Goal: Task Accomplishment & Management: Use online tool/utility

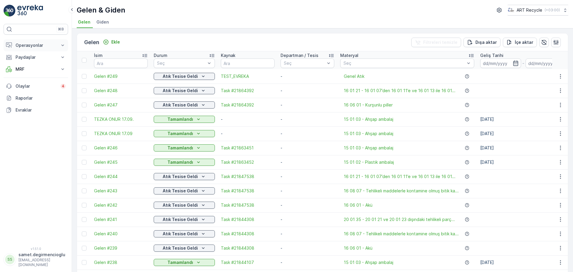
click at [26, 45] on p "Operasyonlar" at bounding box center [36, 45] width 41 height 6
click at [28, 70] on p "Rotalar & Görevler" at bounding box center [33, 72] width 37 height 6
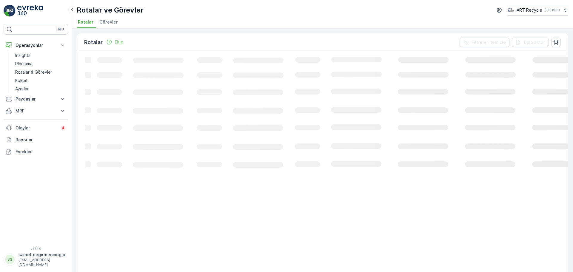
click at [108, 20] on span "Görevler" at bounding box center [108, 22] width 19 height 6
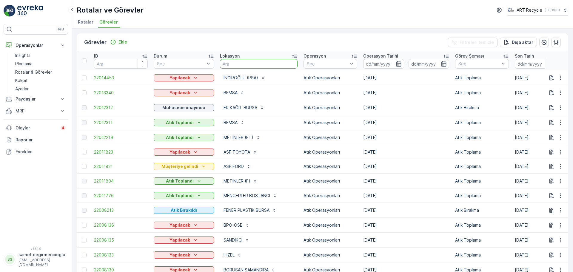
click at [267, 63] on input "text" at bounding box center [259, 64] width 78 height 10
click at [248, 59] on input "text" at bounding box center [259, 64] width 78 height 10
type input "SANDIKÇI"
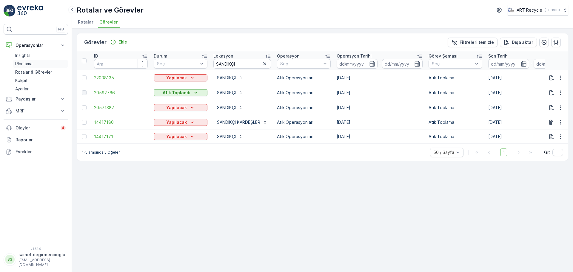
click at [33, 62] on link "Planlama" at bounding box center [40, 64] width 55 height 8
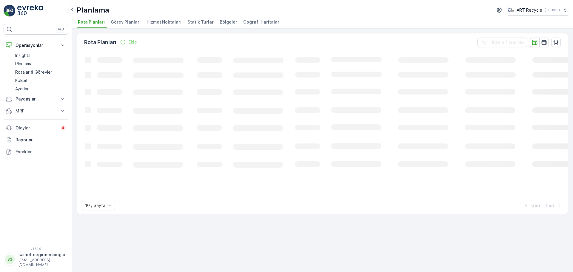
click at [165, 24] on span "Hizmet Noktaları" at bounding box center [164, 22] width 35 height 6
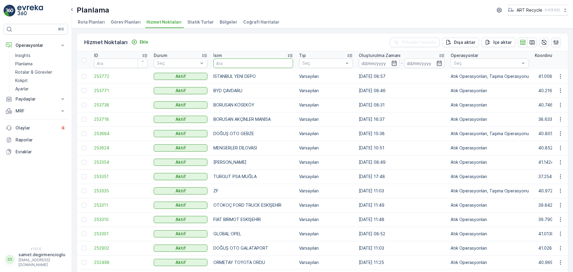
click at [240, 59] on input "text" at bounding box center [253, 64] width 80 height 10
type input "sandıkçı"
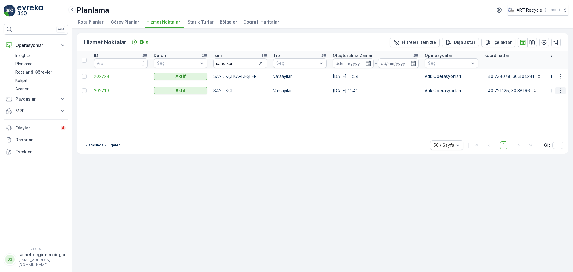
click at [556, 90] on button "button" at bounding box center [560, 90] width 11 height 7
click at [531, 123] on span "Yeni Ad Hoc Görev Ekle" at bounding box center [544, 125] width 47 height 6
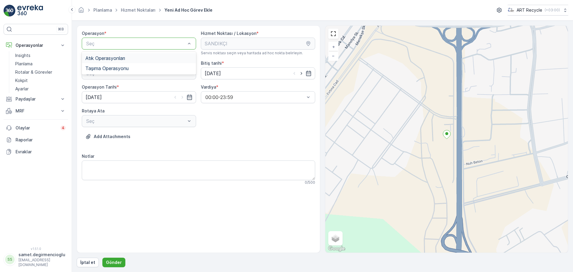
click at [128, 59] on div "Atık Operasyonları" at bounding box center [138, 58] width 107 height 5
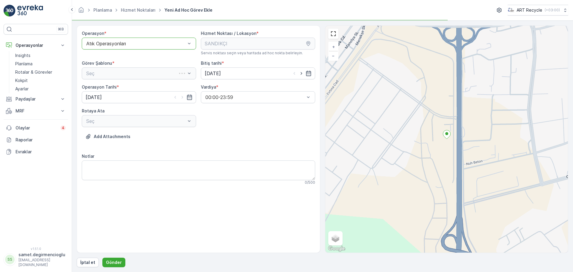
click at [124, 69] on div "Seç" at bounding box center [139, 73] width 114 height 12
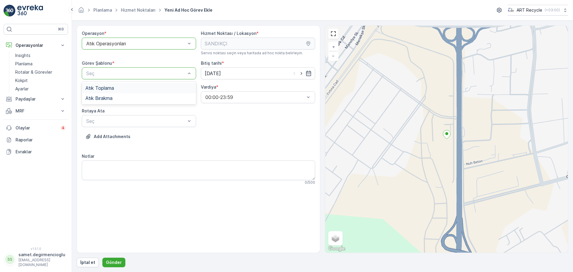
click at [106, 90] on span "Atık Toplama" at bounding box center [99, 87] width 29 height 5
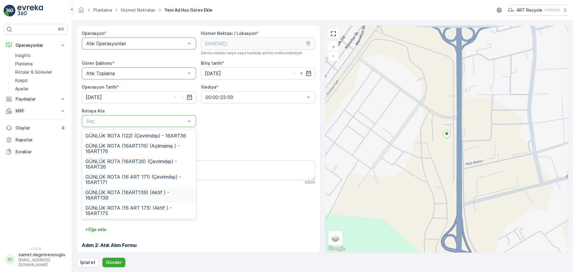
click at [127, 189] on div "GÜNLÜK ROTA (16ART139) (Aktif ) - 16ART139" at bounding box center [139, 195] width 114 height 16
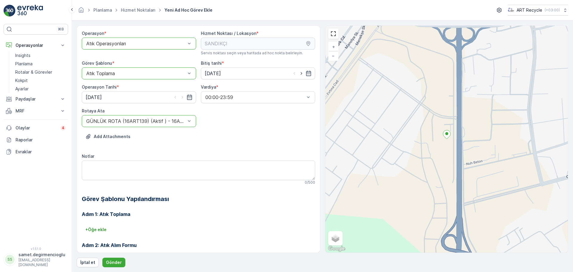
click at [223, 217] on h3 "Adım 1: Atık Toplama" at bounding box center [198, 214] width 233 height 7
click at [118, 261] on p "Gönder" at bounding box center [114, 263] width 16 height 6
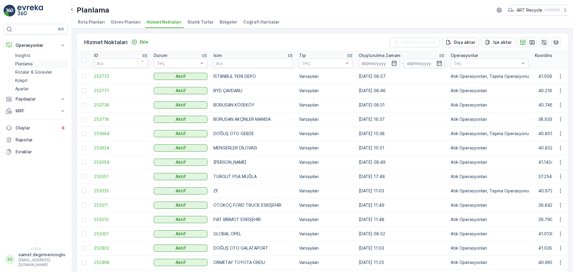
click at [24, 62] on p "Planlama" at bounding box center [23, 64] width 17 height 6
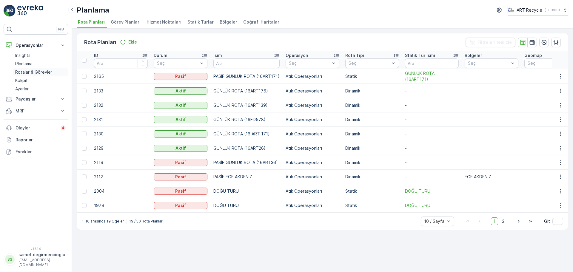
click at [35, 71] on p "Rotalar & Görevler" at bounding box center [33, 72] width 37 height 6
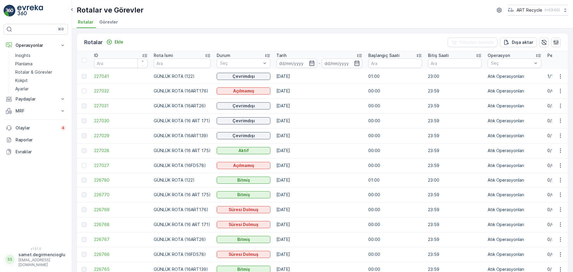
click at [109, 22] on span "Görevler" at bounding box center [108, 22] width 19 height 6
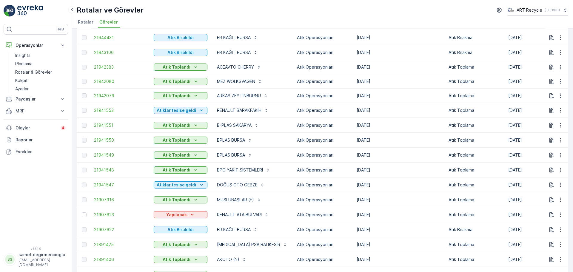
scroll to position [522, 0]
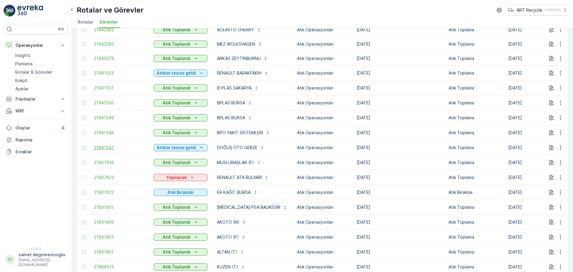
click at [107, 147] on span "21941547" at bounding box center [121, 148] width 54 height 6
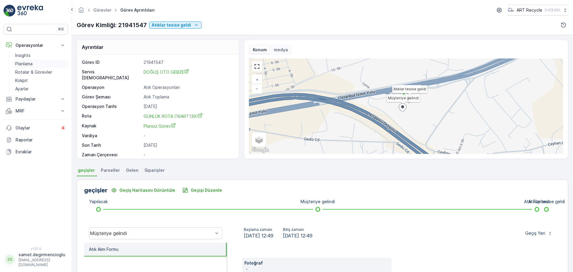
click at [27, 61] on p "Planlama" at bounding box center [23, 64] width 17 height 6
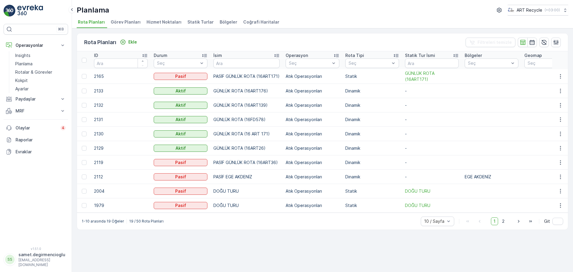
click at [122, 22] on span "Görev Planları" at bounding box center [126, 22] width 30 height 6
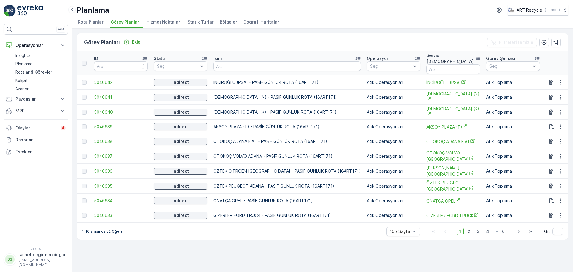
click at [148, 23] on span "Hizmet Noktaları" at bounding box center [164, 22] width 35 height 6
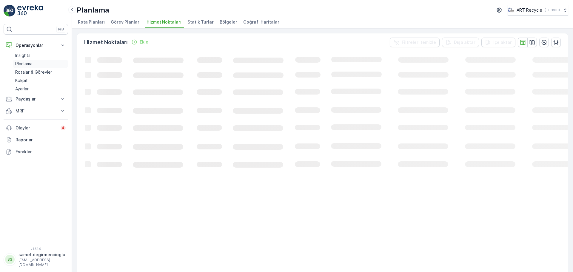
click at [20, 65] on p "Planlama" at bounding box center [23, 64] width 17 height 6
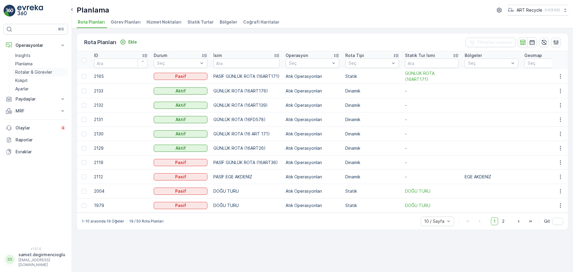
click at [40, 71] on p "Rotalar & Görevler" at bounding box center [33, 72] width 37 height 6
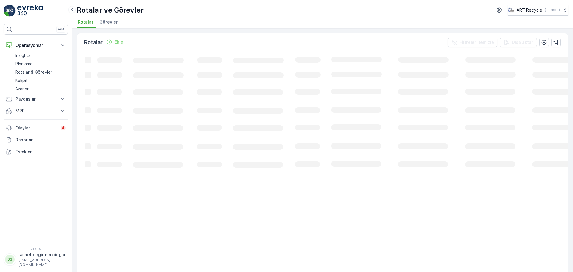
click at [109, 22] on span "Görevler" at bounding box center [108, 22] width 19 height 6
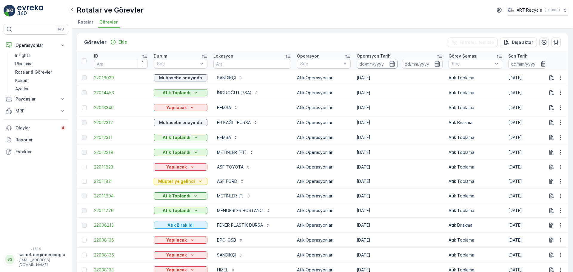
click at [367, 64] on input at bounding box center [377, 64] width 41 height 10
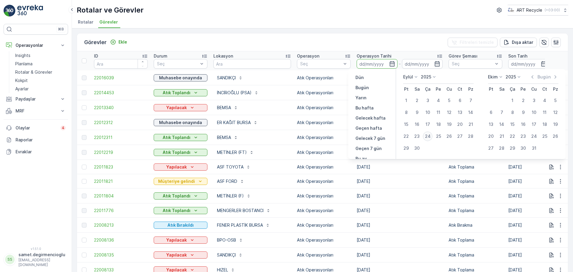
click at [428, 136] on div "24" at bounding box center [428, 137] width 10 height 10
click at [428, 124] on div "17" at bounding box center [428, 125] width 10 height 10
type input "[DATE]"
click at [430, 135] on div "24" at bounding box center [428, 137] width 10 height 10
type input "[DATE]"
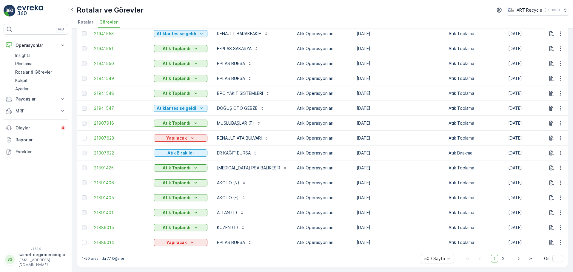
scroll to position [565, 0]
drag, startPoint x: 294, startPoint y: 247, endPoint x: 389, endPoint y: 257, distance: 94.9
click at [380, 241] on td "19.09.2025" at bounding box center [400, 242] width 92 height 15
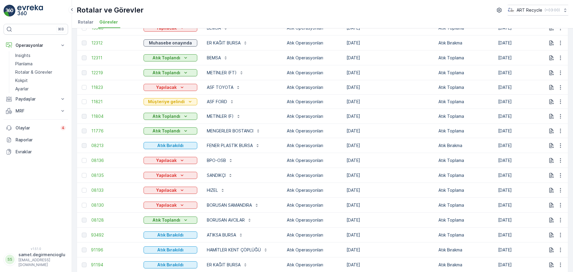
scroll to position [0, 0]
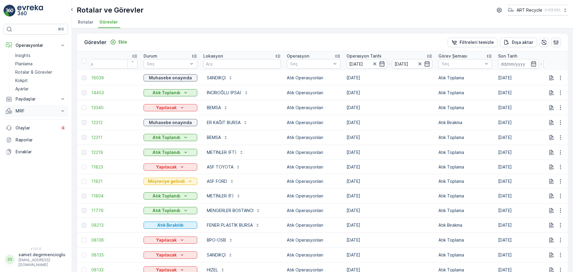
click at [22, 108] on p "MRF" at bounding box center [36, 111] width 41 height 6
click at [22, 122] on p "Gelen & Giden" at bounding box center [29, 121] width 29 height 6
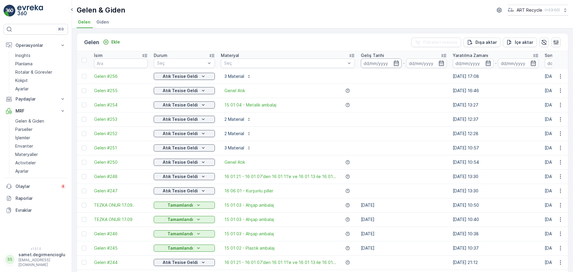
click at [386, 63] on input at bounding box center [381, 64] width 41 height 10
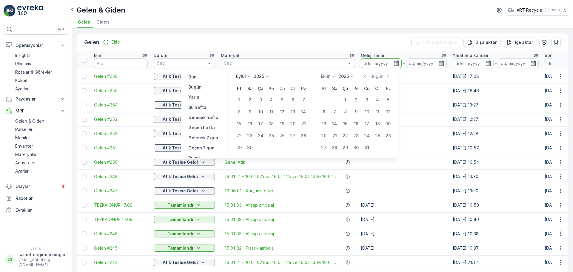
click at [263, 141] on td "24" at bounding box center [260, 136] width 11 height 12
click at [262, 137] on div "24" at bounding box center [261, 136] width 10 height 10
type input "[DATE]"
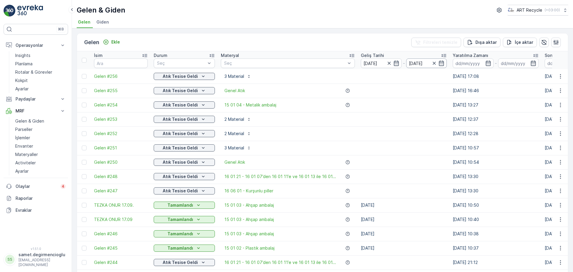
type input "[DATE]"
click at [419, 62] on input "[DATE]" at bounding box center [426, 64] width 41 height 10
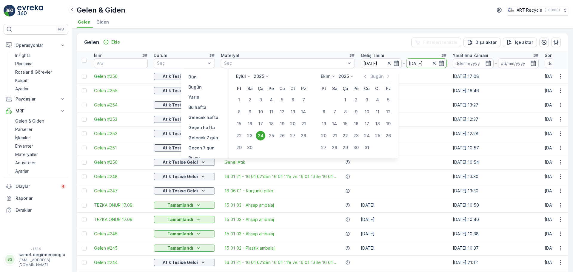
click at [287, 57] on div "Materyal" at bounding box center [288, 56] width 134 height 6
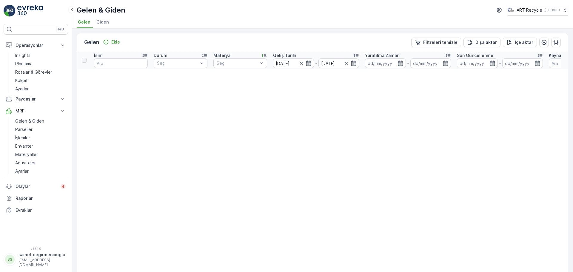
click at [84, 24] on span "Gelen" at bounding box center [84, 22] width 13 height 6
click at [303, 64] on icon "button" at bounding box center [302, 63] width 6 height 6
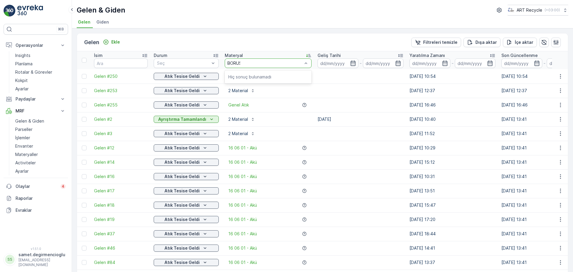
type input "BORUSAN"
click at [206, 35] on div "Gelen Ekle Filtreleri temizle Dışa aktar İçe aktar" at bounding box center [322, 42] width 491 height 18
click at [27, 74] on p "Rotalar & Görevler" at bounding box center [33, 72] width 37 height 6
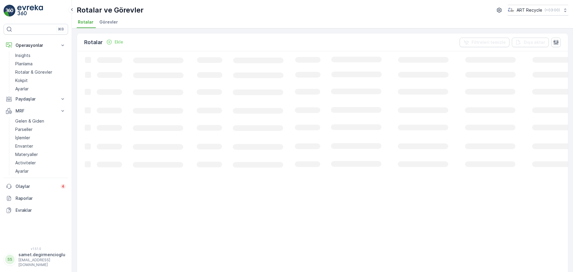
click at [105, 19] on span "Görevler" at bounding box center [108, 22] width 19 height 6
click at [124, 43] on p "Ekle" at bounding box center [123, 42] width 9 height 6
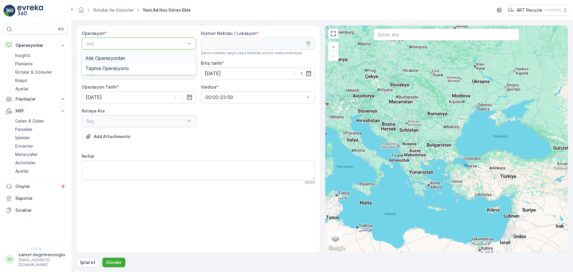
click at [113, 60] on span "Atık Operasyonları" at bounding box center [105, 58] width 40 height 5
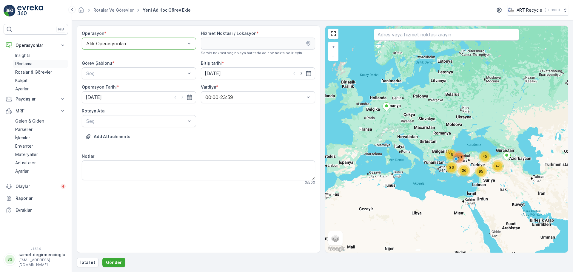
click at [24, 62] on p "Planlama" at bounding box center [23, 64] width 17 height 6
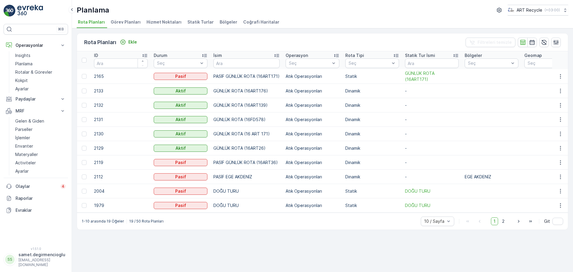
click at [159, 26] on li "Hizmet Noktaları" at bounding box center [164, 23] width 39 height 10
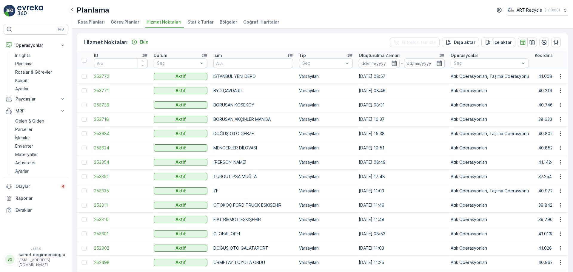
click at [251, 61] on input "text" at bounding box center [253, 64] width 80 height 10
type input "İNOYO"
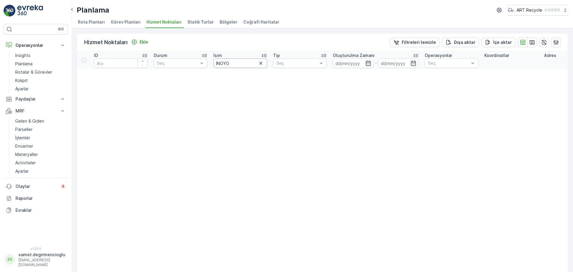
click at [251, 61] on input "İNOYO" at bounding box center [240, 64] width 54 height 10
type input "İNO"
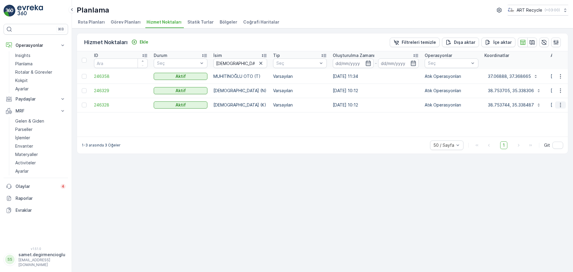
click at [562, 107] on icon "button" at bounding box center [561, 105] width 6 height 6
click at [534, 140] on span "Yeni Ad Hoc Görev Ekle" at bounding box center [544, 139] width 47 height 6
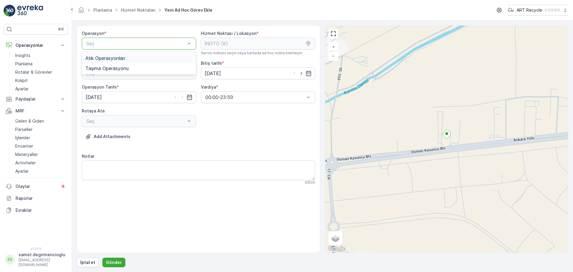
click at [113, 59] on span "Atık Operasyonları" at bounding box center [105, 58] width 40 height 5
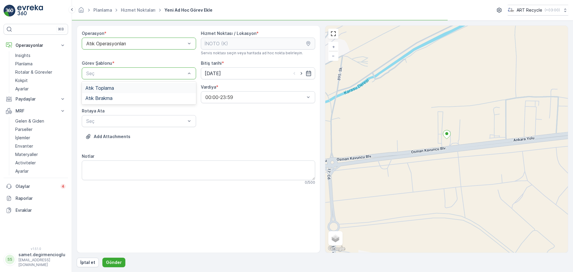
click at [113, 87] on span "Atık Toplama" at bounding box center [99, 87] width 29 height 5
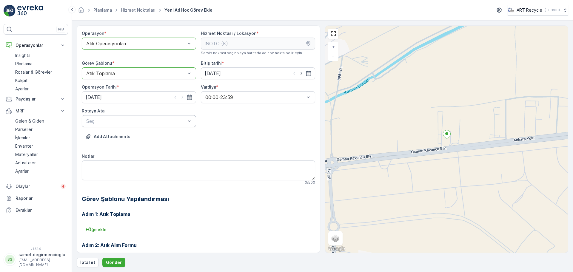
click at [115, 115] on div "Seç" at bounding box center [139, 121] width 114 height 12
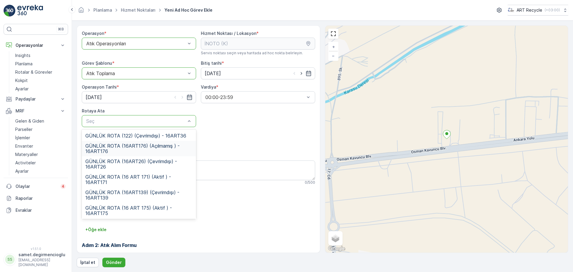
click at [127, 145] on span "GÜNLÜK ROTA (16ART176) (Açılmamış ) - 16ART176" at bounding box center [138, 148] width 107 height 11
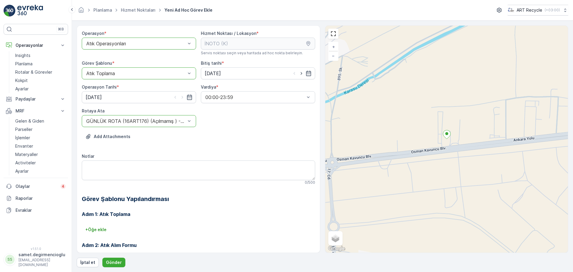
click at [156, 119] on div at bounding box center [136, 121] width 101 height 5
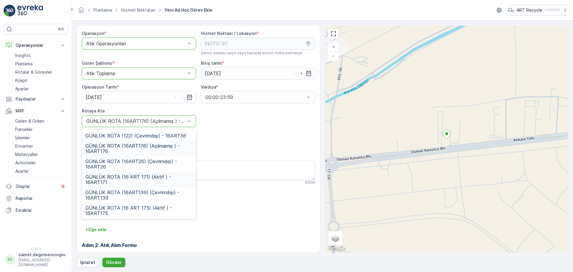
click at [145, 178] on span "GÜNLÜK ROTA (16 ART 171) (Aktif ) - 16ART171" at bounding box center [138, 179] width 107 height 11
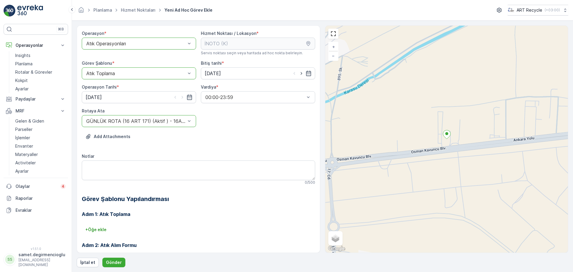
click at [182, 139] on div "Add Attachments" at bounding box center [198, 140] width 233 height 17
click at [115, 262] on p "Gönder" at bounding box center [114, 263] width 16 height 6
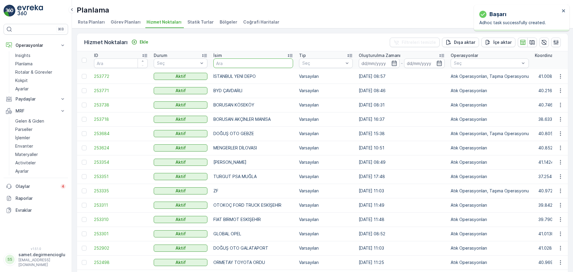
click at [236, 62] on input "text" at bounding box center [253, 64] width 80 height 10
type input "İBRA"
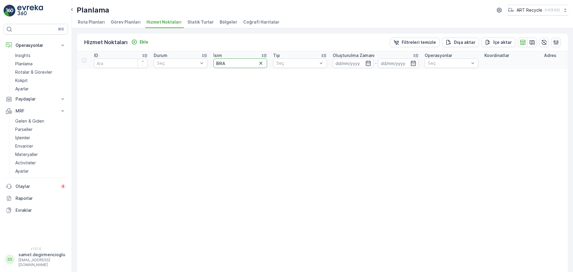
drag, startPoint x: 197, startPoint y: 61, endPoint x: 0, endPoint y: 35, distance: 198.7
click at [0, 36] on div "⌘B Operasyonlar Insights Planlama Rotalar & Görevler Kokpit Ayarlar Paydaşlar R…" at bounding box center [286, 136] width 573 height 272
type input "IVRA"
drag, startPoint x: 250, startPoint y: 63, endPoint x: 0, endPoint y: 61, distance: 249.9
click at [4, 60] on div "⌘B Operasyonlar Insights Planlama Rotalar & Görevler Kokpit Ayarlar Paydaşlar R…" at bounding box center [286, 136] width 573 height 272
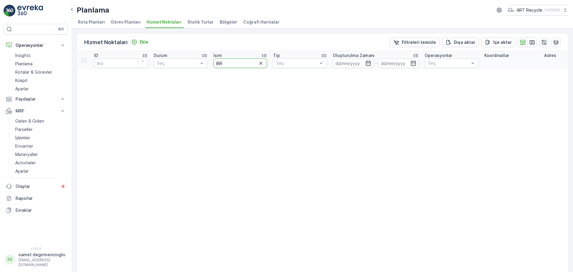
type input "IBRA"
drag, startPoint x: 247, startPoint y: 66, endPoint x: 0, endPoint y: 64, distance: 246.9
click at [0, 64] on div "⌘B Operasyonlar Insights Planlama Rotalar & Görevler Kokpit Ayarlar Paydaşlar R…" at bounding box center [286, 136] width 573 height 272
type input "ibra"
drag, startPoint x: 237, startPoint y: 65, endPoint x: 188, endPoint y: 66, distance: 49.0
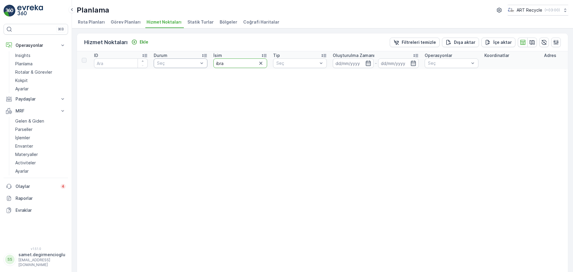
click at [189, 66] on tr "ID Durum Seç İsim ibra Tip Seç Oluşturulma Zamanı - Operasyonlar Seç Koordinatl…" at bounding box center [567, 60] width 981 height 18
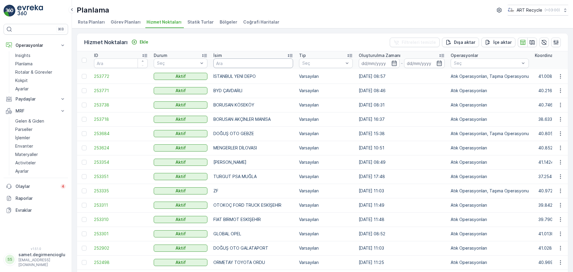
click at [229, 66] on input "text" at bounding box center [253, 64] width 80 height 10
type input "aks"
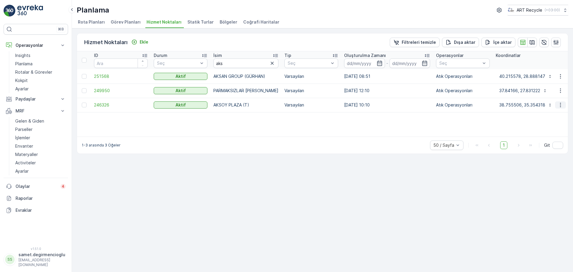
click at [555, 104] on button "button" at bounding box center [560, 105] width 11 height 7
click at [551, 115] on span "Daha fazla ayrıntı görün" at bounding box center [544, 114] width 47 height 6
click at [560, 103] on icon "button" at bounding box center [561, 105] width 6 height 6
click at [544, 136] on span "Yeni Ad Hoc Görev Ekle" at bounding box center [544, 139] width 47 height 6
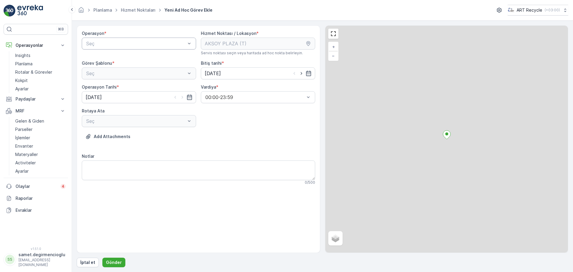
click at [106, 39] on div "Seç" at bounding box center [139, 44] width 114 height 12
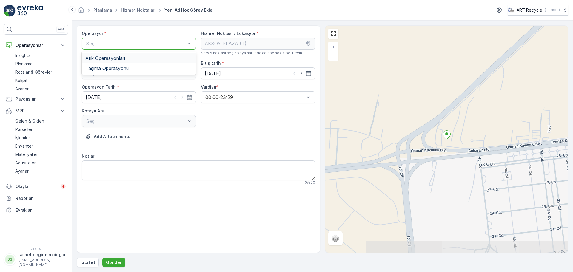
click at [108, 56] on span "Atık Operasyonları" at bounding box center [105, 58] width 40 height 5
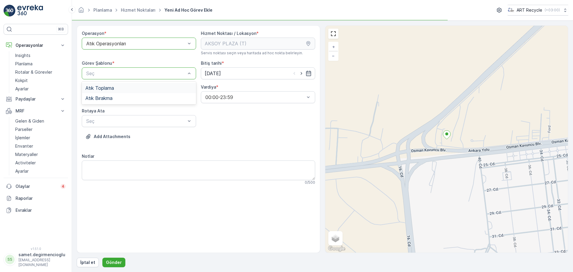
click at [116, 78] on div "Seç" at bounding box center [139, 73] width 114 height 12
click at [111, 85] on span "Atık Toplama" at bounding box center [99, 87] width 29 height 5
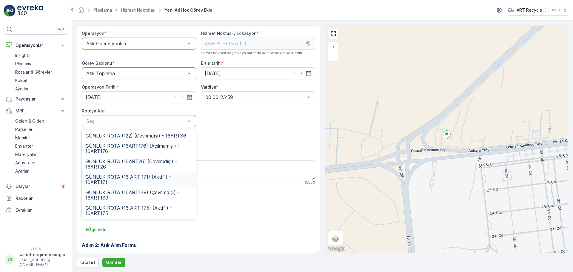
click at [128, 173] on div "GÜNLÜK ROTA (16 ART 171) (Aktif ) - 16ART171" at bounding box center [139, 180] width 114 height 16
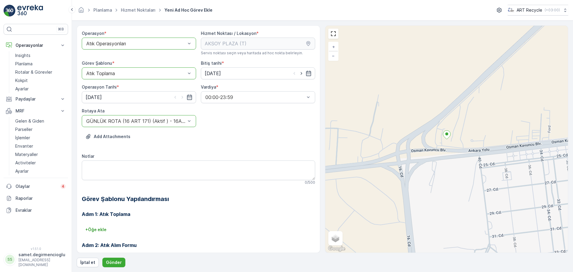
click at [174, 158] on div "Notlar" at bounding box center [198, 156] width 233 height 6
click at [114, 263] on p "Gönder" at bounding box center [114, 263] width 16 height 6
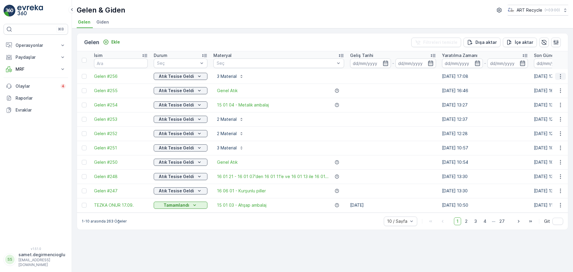
click at [560, 76] on icon "button" at bounding box center [561, 76] width 6 height 6
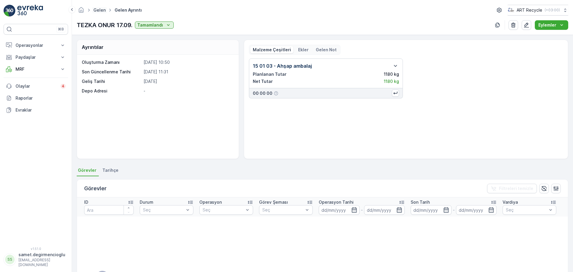
click at [104, 10] on link "Gelen" at bounding box center [99, 9] width 12 height 5
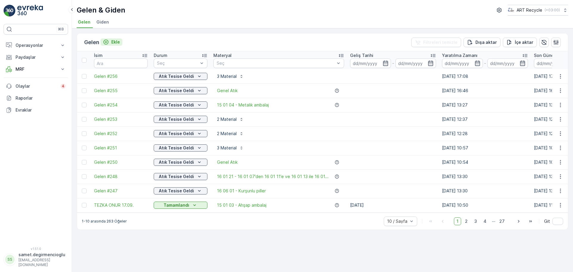
click at [118, 42] on p "Ekle" at bounding box center [115, 42] width 9 height 6
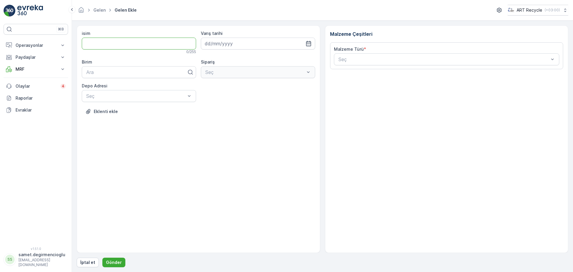
click at [124, 41] on input "isim" at bounding box center [139, 44] width 114 height 12
click at [305, 42] on input at bounding box center [258, 44] width 114 height 12
click at [221, 118] on div "23" at bounding box center [222, 118] width 10 height 10
type input "23.09.2025"
click at [142, 42] on input "isim" at bounding box center [139, 44] width 114 height 12
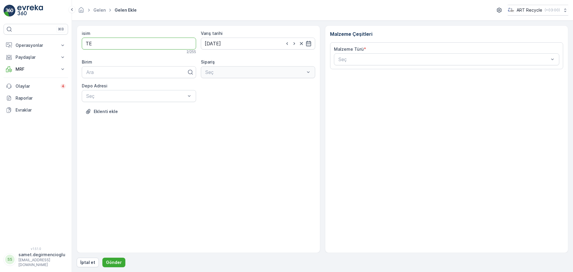
type input "T"
type input "BURKASAN"
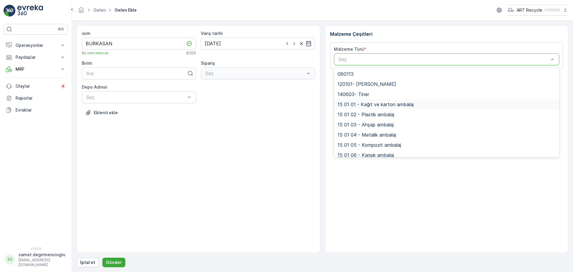
click at [377, 104] on span "15 01 01 - Kağıt ve karton ambalaj" at bounding box center [376, 104] width 76 height 5
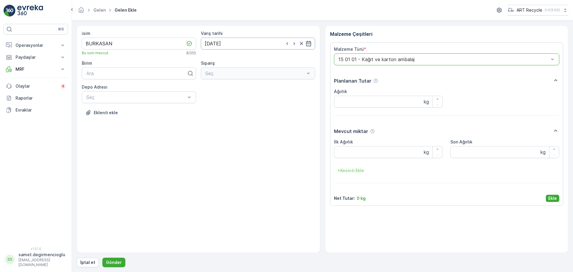
click at [278, 41] on input "23.09.2025" at bounding box center [258, 44] width 114 height 12
click at [219, 116] on div "23" at bounding box center [222, 118] width 10 height 10
drag, startPoint x: 245, startPoint y: 120, endPoint x: 235, endPoint y: 112, distance: 12.6
click at [245, 120] on div "Eklenti ekle" at bounding box center [198, 116] width 233 height 17
click at [142, 71] on div at bounding box center [137, 73] width 102 height 5
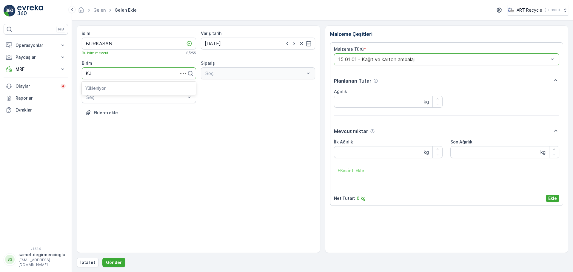
type input "K"
click at [191, 70] on icon at bounding box center [190, 73] width 6 height 6
click at [215, 131] on div "isim BURKASAN Bu isim mevcut 8 / 255 Varış tarihi 23.09.2025 Birim All selected…" at bounding box center [199, 139] width 244 height 228
click at [230, 76] on div "Seç" at bounding box center [258, 73] width 114 height 12
click at [110, 135] on span "Bursa Depo" at bounding box center [98, 132] width 26 height 5
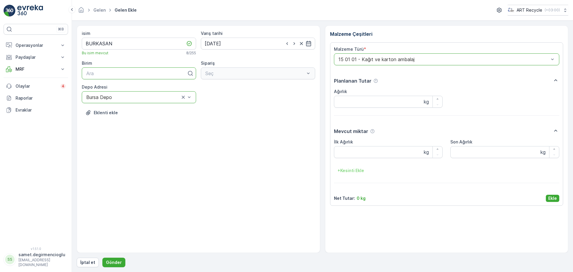
click at [155, 100] on div "Bursa Depo" at bounding box center [139, 97] width 114 height 12
click at [119, 133] on div "Bursa Depo" at bounding box center [138, 132] width 107 height 5
click at [240, 141] on div "isim BURKASAN Bu isim mevcut 8 / 255 Varış tarihi 23.09.2025 Birim Ara Sipariş …" at bounding box center [199, 139] width 244 height 228
click at [386, 59] on div at bounding box center [444, 59] width 212 height 5
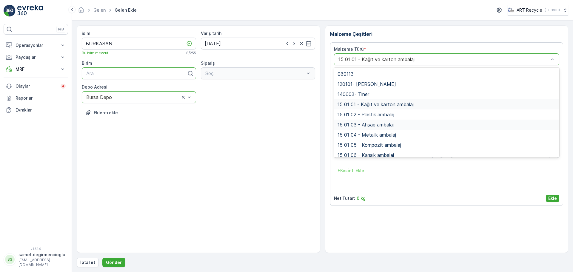
click at [382, 122] on span "15 01 03 - Ahşap ambalaj" at bounding box center [366, 124] width 56 height 5
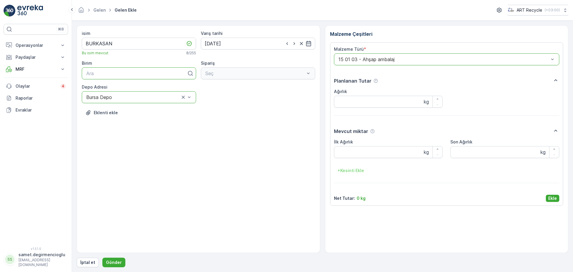
click at [378, 60] on div at bounding box center [444, 59] width 212 height 5
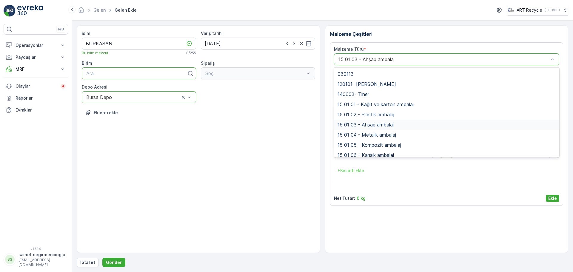
click at [385, 125] on span "15 01 03 - Ahşap ambalaj" at bounding box center [366, 124] width 56 height 5
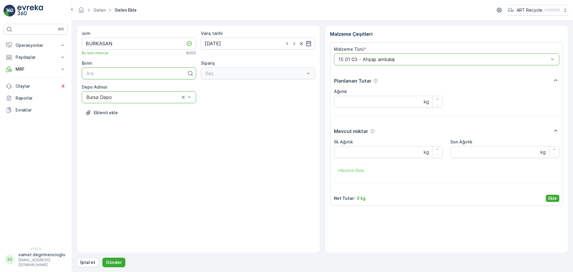
click at [238, 142] on div "isim BURKASAN Bu isim mevcut 8 / 255 Varış tarihi 23.09.2025 Birim Ara Sipariş …" at bounding box center [199, 139] width 244 height 228
click at [228, 138] on div "isim BURKASAN Bu isim mevcut 8 / 255 Varış tarihi 23.09.2025 Birim Ara Sipariş …" at bounding box center [199, 139] width 244 height 228
click at [364, 100] on input "Ağırlık" at bounding box center [388, 102] width 109 height 12
type input "5000"
click at [384, 149] on Ağırlık "İlk Ağırlık" at bounding box center [388, 152] width 109 height 12
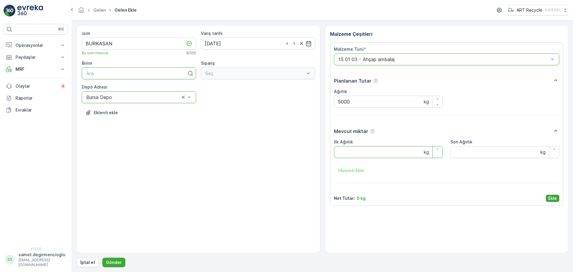
type Ağırlık "8"
drag, startPoint x: 378, startPoint y: 100, endPoint x: 334, endPoint y: 102, distance: 43.9
click at [334, 102] on input "5000" at bounding box center [388, 102] width 109 height 12
click at [497, 148] on Ağırlık "Son Ağırlık" at bounding box center [504, 152] width 109 height 12
drag, startPoint x: 377, startPoint y: 157, endPoint x: 331, endPoint y: 156, distance: 45.7
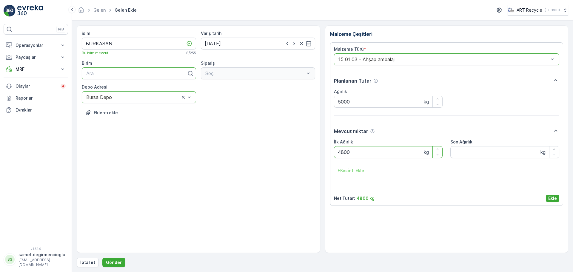
click at [331, 156] on div "Malzeme Türü * option 15 01 03 - Ahşap ambalaj, selected. 15 01 03 - Ahşap amba…" at bounding box center [446, 124] width 233 height 164
click at [483, 151] on Ağırlık "Son Ağırlık" at bounding box center [504, 152] width 109 height 12
drag, startPoint x: 362, startPoint y: 151, endPoint x: 329, endPoint y: 151, distance: 33.4
click at [329, 151] on div "Malzeme Çeşitleri Malzeme Türü * option 15 01 03 - Ahşap ambalaj, selected. 15 …" at bounding box center [447, 139] width 244 height 228
drag, startPoint x: 404, startPoint y: 149, endPoint x: 305, endPoint y: 154, distance: 99.2
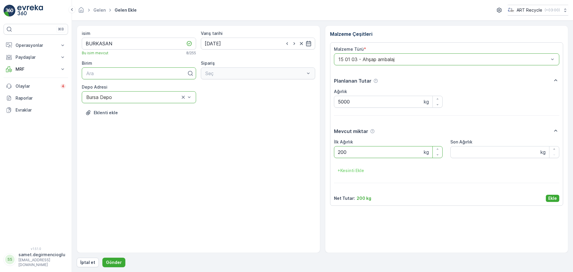
click at [305, 154] on div "isim BURKASAN Bu isim mevcut 8 / 255 Varış tarihi 23.09.2025 Birim Ara Sipariş …" at bounding box center [323, 139] width 492 height 228
type Ağırlık "4800"
click at [553, 196] on p "Ekle" at bounding box center [552, 199] width 9 height 6
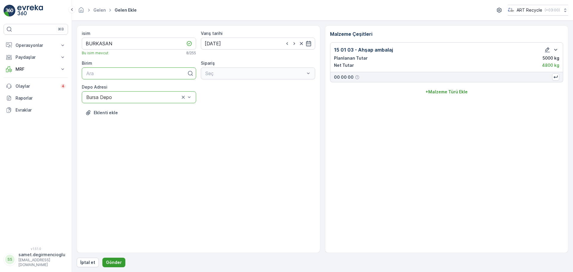
click at [114, 264] on p "Gönder" at bounding box center [114, 263] width 16 height 6
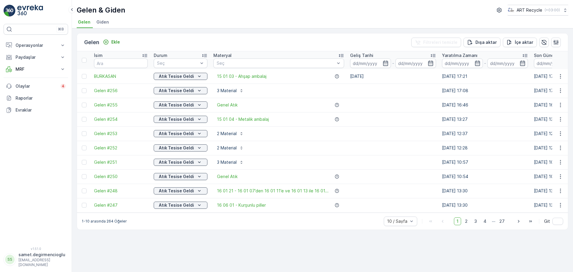
drag, startPoint x: 84, startPoint y: 76, endPoint x: 185, endPoint y: 72, distance: 100.4
click at [85, 76] on div at bounding box center [84, 76] width 5 height 5
click at [82, 74] on input "checkbox" at bounding box center [82, 74] width 0 height 0
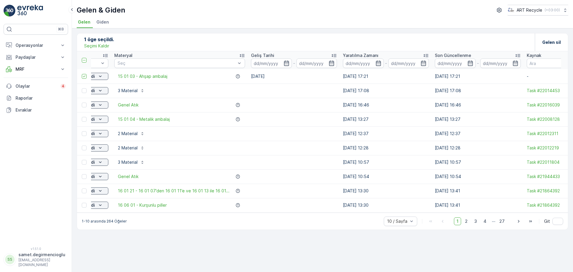
scroll to position [0, 100]
drag, startPoint x: 457, startPoint y: 213, endPoint x: 476, endPoint y: 214, distance: 19.8
click at [476, 213] on div "İsim Durum Seç Materyal Seç Geliş Tarihi - Yaratılma Zamanı - Son Güncellenme -…" at bounding box center [322, 132] width 491 height 162
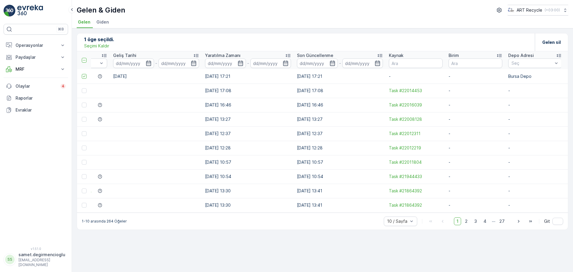
click at [556, 78] on p "Bursa Depo" at bounding box center [535, 76] width 54 height 6
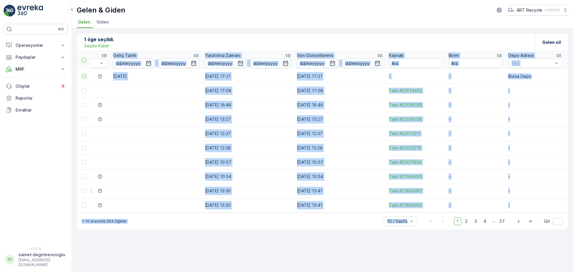
drag, startPoint x: 420, startPoint y: 216, endPoint x: 402, endPoint y: 214, distance: 19.0
click at [402, 214] on div "1 öge seçildi. Seçimi Kaldır Gelen sil İsim Durum Seç Materyal Seç Geliş Tarihi…" at bounding box center [323, 131] width 492 height 197
drag, startPoint x: 402, startPoint y: 212, endPoint x: 285, endPoint y: 205, distance: 117.8
click at [285, 205] on tr "Gelen #247 Atık Tesise Geldi 16 06 01 - Kurşunlu piller 18.09.2025 13:30 18.09.…" at bounding box center [206, 205] width 732 height 14
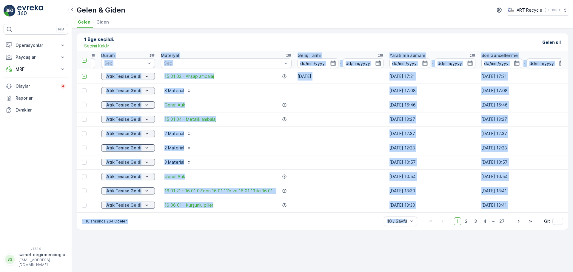
scroll to position [0, 0]
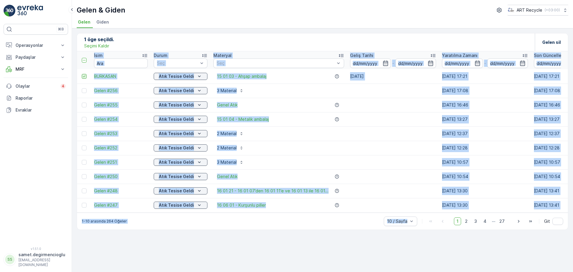
click at [85, 75] on icon at bounding box center [84, 76] width 4 height 4
click at [82, 74] on input "checkbox" at bounding box center [82, 74] width 0 height 0
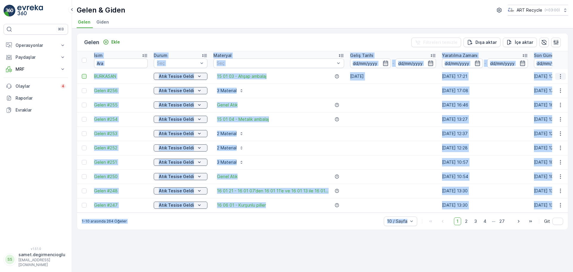
click at [560, 74] on icon "button" at bounding box center [561, 76] width 6 height 6
click at [532, 124] on span "Gelen sil" at bounding box center [531, 122] width 17 height 6
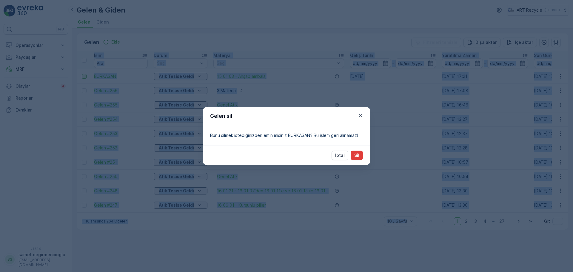
click at [357, 154] on p "Sil" at bounding box center [356, 156] width 5 height 6
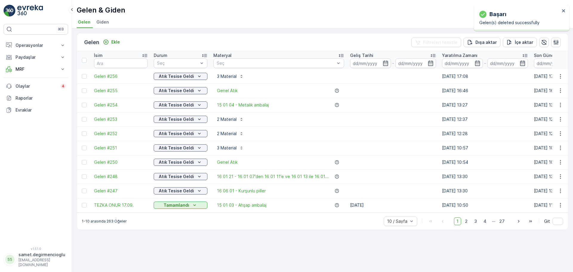
click at [279, 236] on div "Gelen Ekle Filtreleri temizle Dışa aktar İçe aktar İsim Durum Seç Materyal Seç …" at bounding box center [322, 150] width 501 height 244
click at [106, 20] on span "Giden" at bounding box center [102, 22] width 13 height 6
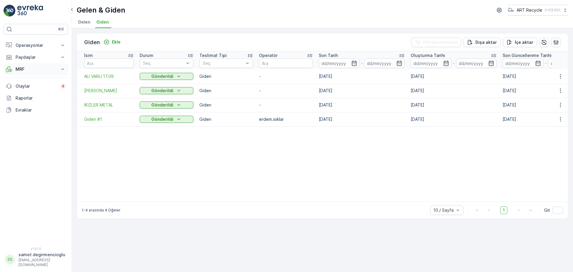
click at [27, 66] on p "MRF" at bounding box center [36, 69] width 41 height 6
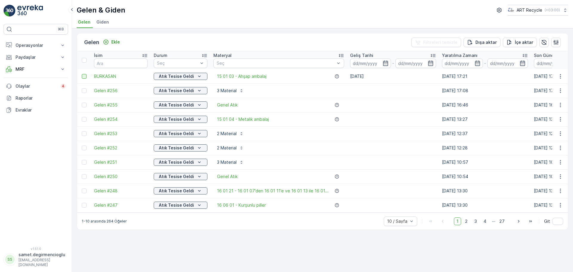
click at [82, 75] on div at bounding box center [84, 76] width 5 height 5
click at [82, 74] on input "checkbox" at bounding box center [82, 74] width 0 height 0
click at [86, 76] on icon at bounding box center [84, 76] width 4 height 4
click at [82, 74] on input "checkbox" at bounding box center [82, 74] width 0 height 0
click at [103, 22] on span "Giden" at bounding box center [102, 22] width 13 height 6
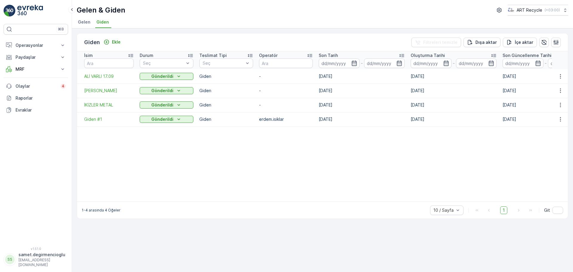
click at [80, 21] on span "Gelen" at bounding box center [84, 22] width 13 height 6
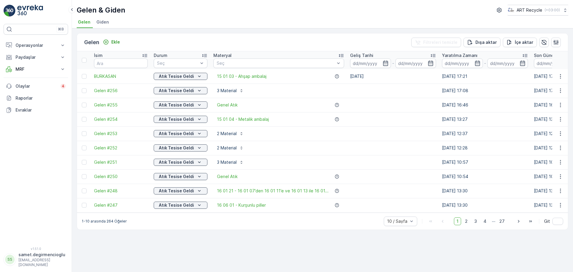
click at [110, 21] on li "Giden" at bounding box center [103, 23] width 16 height 10
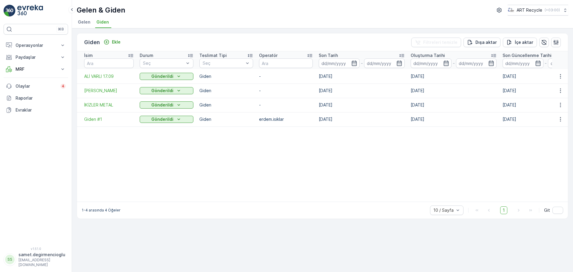
click at [84, 25] on li "Gelen" at bounding box center [85, 23] width 16 height 10
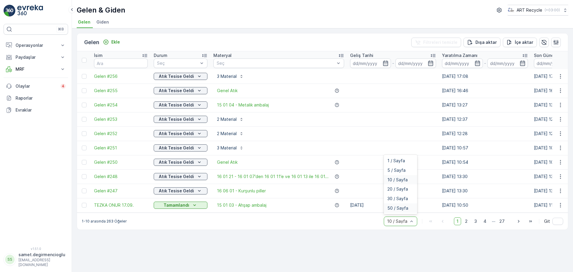
click at [397, 208] on div "50 / Sayfa" at bounding box center [400, 209] width 33 height 10
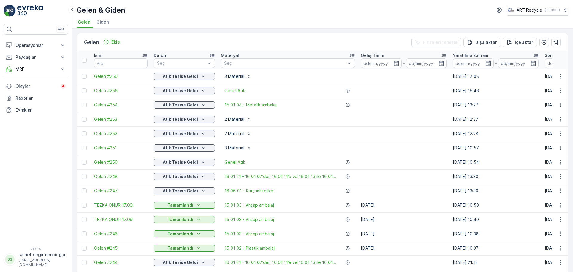
click at [105, 192] on span "Gelen #247" at bounding box center [121, 191] width 54 height 6
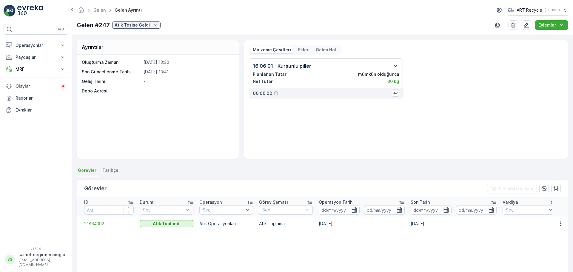
click at [395, 64] on icon "button" at bounding box center [395, 65] width 7 height 7
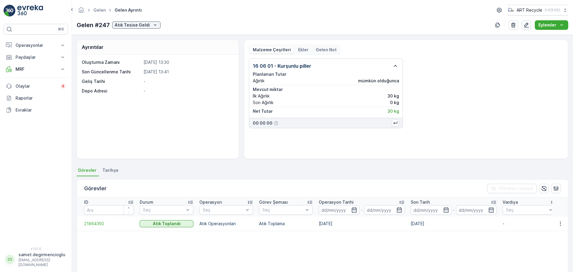
click at [528, 29] on button "button" at bounding box center [527, 25] width 10 height 10
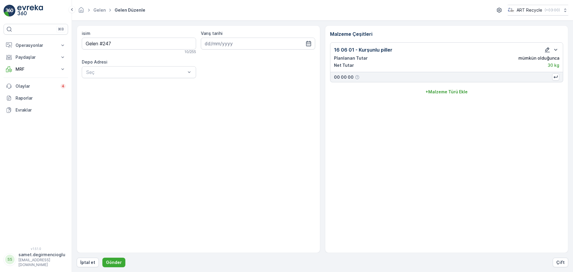
click at [548, 50] on icon "button" at bounding box center [547, 49] width 5 height 5
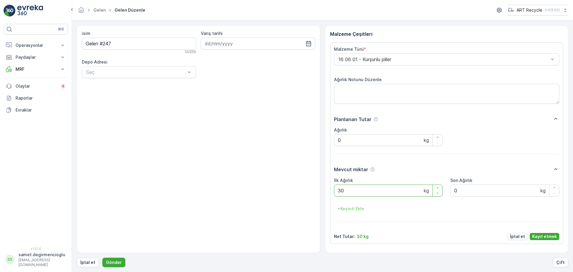
drag, startPoint x: 397, startPoint y: 192, endPoint x: 330, endPoint y: 192, distance: 66.6
click at [330, 192] on div "Malzeme Türü * 16 06 01 - Kurşunlu piller Ağırlık Notunu Düzenle Planlanan Tuta…" at bounding box center [446, 143] width 233 height 202
click at [379, 88] on textarea "Ağırlık Notunu Düzenle" at bounding box center [447, 94] width 226 height 20
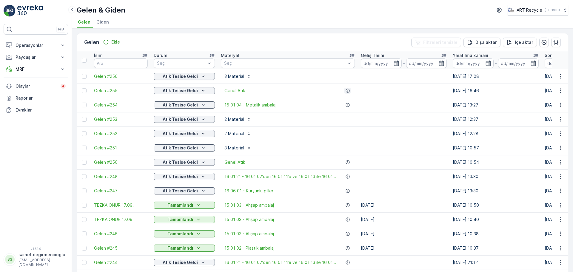
click at [346, 91] on icon "button" at bounding box center [348, 91] width 4 height 4
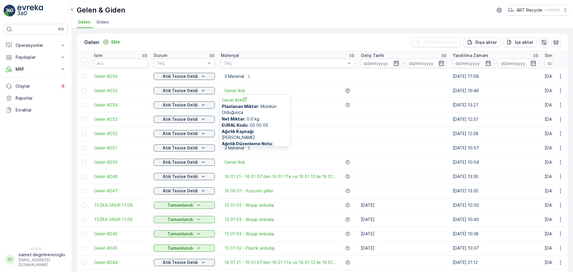
click at [346, 91] on icon "button" at bounding box center [348, 91] width 4 height 4
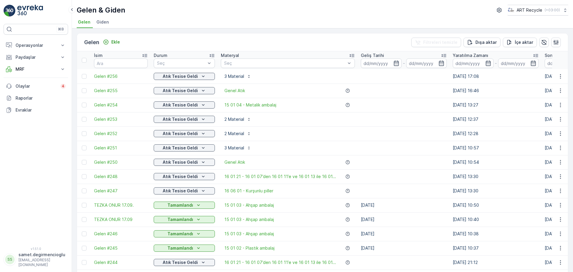
click at [343, 167] on td "Genel Atık" at bounding box center [288, 162] width 140 height 14
click at [345, 163] on icon "button" at bounding box center [347, 162] width 5 height 5
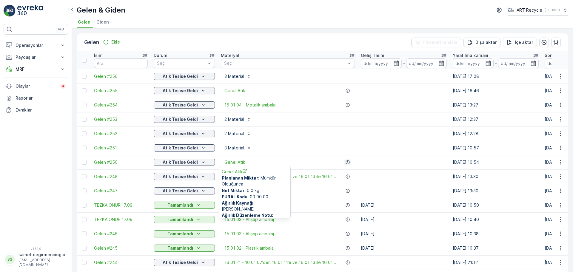
click at [345, 163] on icon "button" at bounding box center [347, 162] width 5 height 5
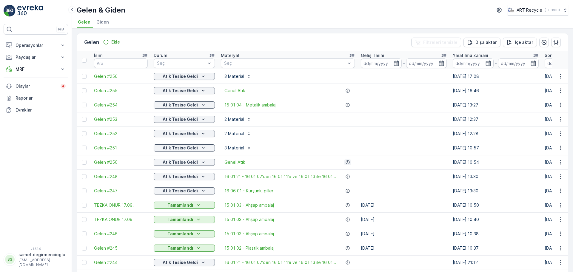
click at [345, 163] on icon "button" at bounding box center [347, 162] width 5 height 5
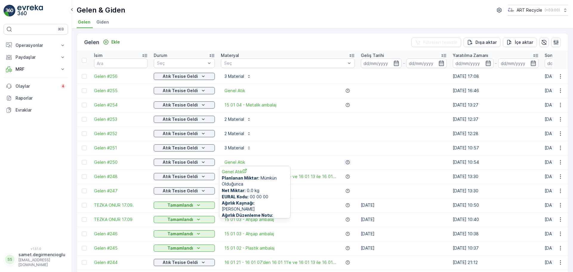
click at [345, 163] on icon "button" at bounding box center [347, 162] width 5 height 5
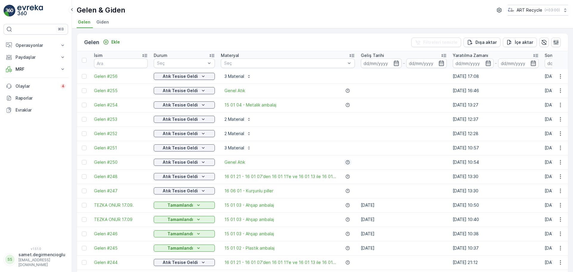
click at [345, 163] on icon "button" at bounding box center [347, 162] width 5 height 5
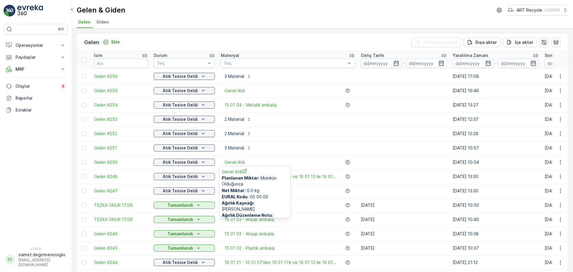
click at [345, 163] on icon "button" at bounding box center [347, 162] width 5 height 5
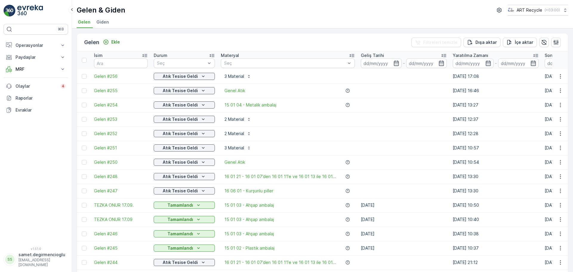
click at [104, 23] on span "Giden" at bounding box center [102, 22] width 13 height 6
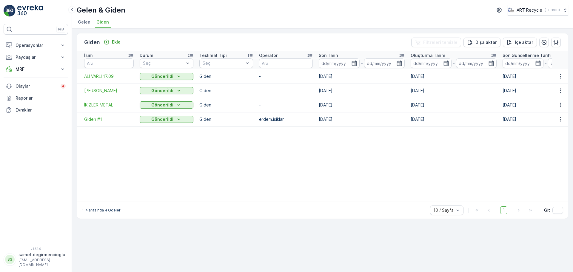
click at [84, 21] on span "Gelen" at bounding box center [84, 22] width 13 height 6
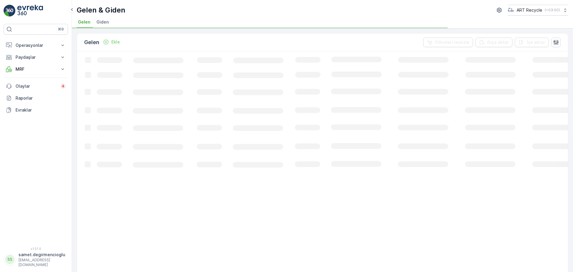
click at [109, 20] on span "Giden" at bounding box center [102, 22] width 13 height 6
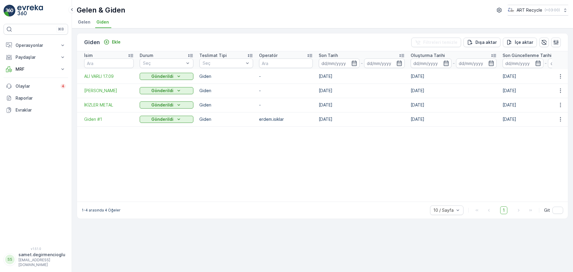
click at [84, 22] on span "Gelen" at bounding box center [84, 22] width 13 height 6
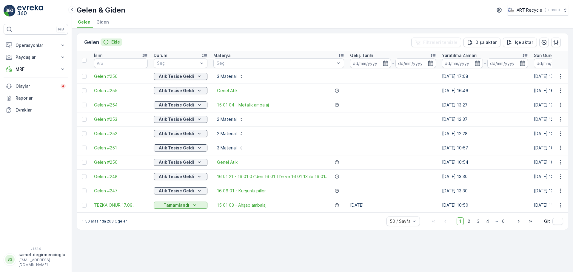
click at [118, 43] on p "Ekle" at bounding box center [115, 42] width 9 height 6
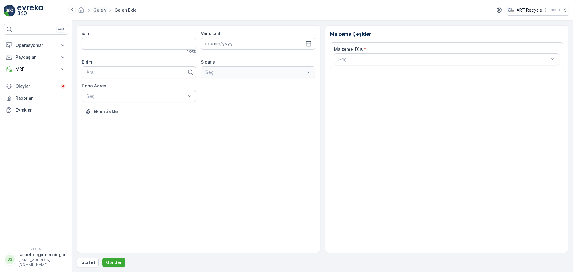
click at [97, 10] on link "Gelen" at bounding box center [99, 9] width 12 height 5
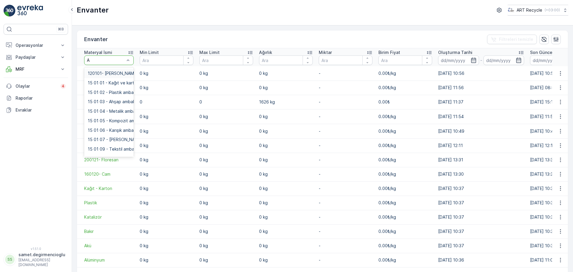
type input "AH"
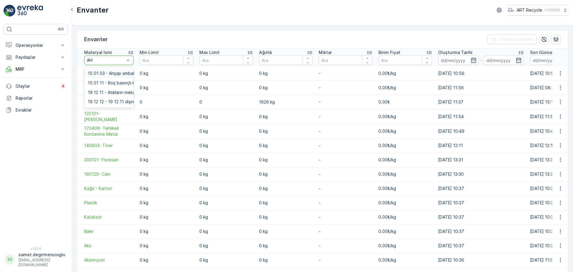
click at [105, 76] on div "15 01 03 - Ahşap ambalaj" at bounding box center [109, 74] width 50 height 10
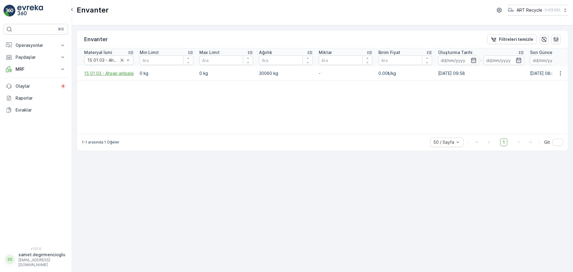
click at [106, 73] on span "15 01 03 - Ahşap ambalaj" at bounding box center [109, 73] width 50 height 6
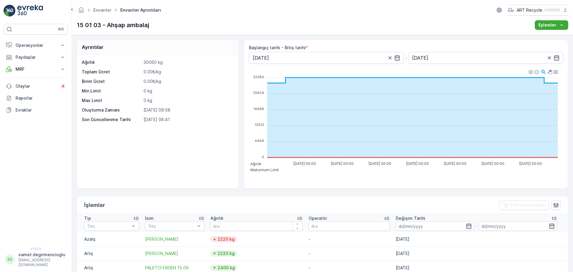
scroll to position [112, 0]
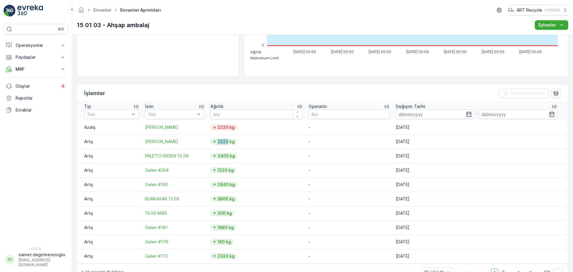
drag, startPoint x: 218, startPoint y: 143, endPoint x: 235, endPoint y: 141, distance: 17.7
click at [235, 141] on td "2220 kg" at bounding box center [256, 142] width 98 height 14
click at [235, 141] on p "2220 kg" at bounding box center [226, 142] width 18 height 6
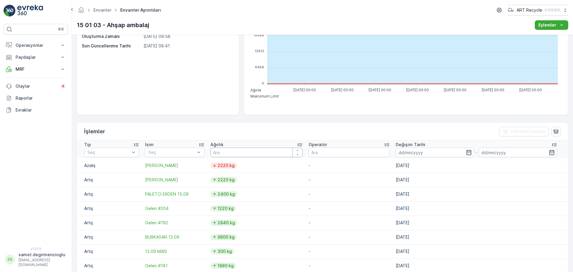
scroll to position [75, 0]
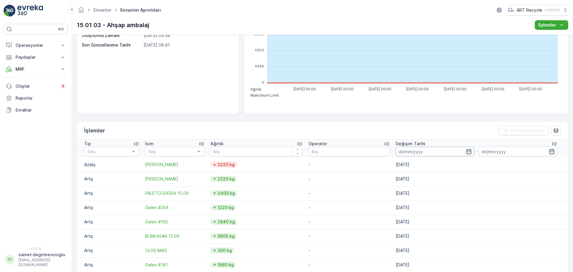
click at [430, 149] on input at bounding box center [435, 152] width 79 height 10
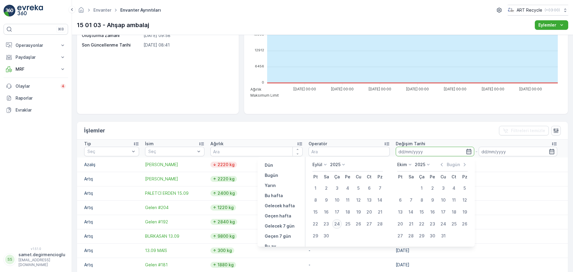
click at [336, 224] on div "24" at bounding box center [337, 224] width 10 height 10
type input "[DATE]"
click at [364, 129] on div "İşlemler Filtreleri temizle" at bounding box center [322, 131] width 491 height 18
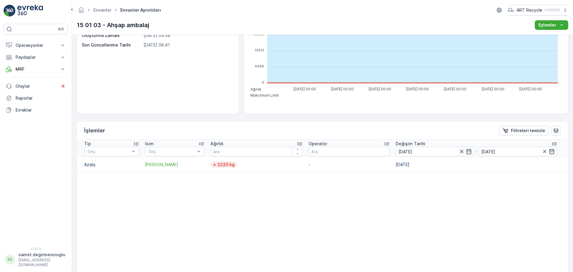
click at [463, 150] on icon "button" at bounding box center [462, 152] width 6 height 6
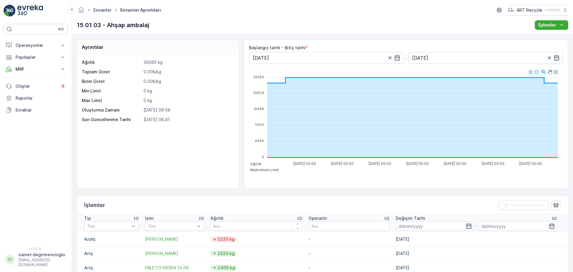
click at [98, 11] on link "Envanter" at bounding box center [102, 9] width 18 height 5
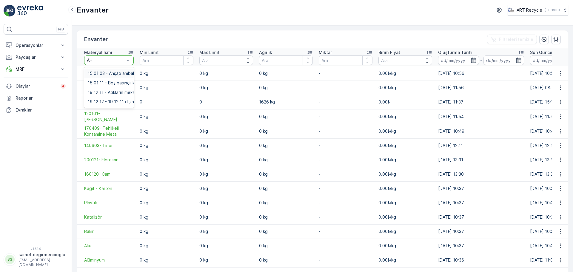
type input "AHŞ"
click at [109, 71] on span "15 01 03 - Ahşap ambalaj" at bounding box center [113, 73] width 50 height 5
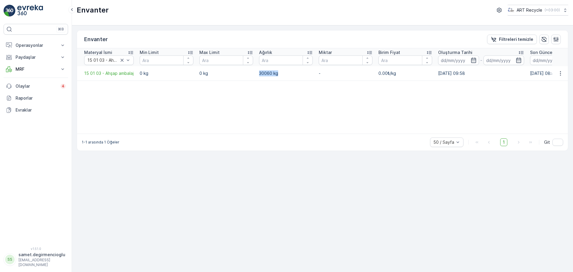
drag, startPoint x: 254, startPoint y: 75, endPoint x: 290, endPoint y: 75, distance: 35.8
click at [290, 75] on tr "15 01 03 - Ahşap ambalaj 0 kg 0 kg 30060 kg - 0.00₺/kg 17.01.2025 09:58 24.09.2…" at bounding box center [356, 73] width 558 height 14
drag, startPoint x: 267, startPoint y: 84, endPoint x: 230, endPoint y: 90, distance: 37.9
drag, startPoint x: 292, startPoint y: 76, endPoint x: 249, endPoint y: 81, distance: 42.7
click at [249, 81] on div "Materyal İsmi 15 01 03 - Ahşap ambalaj Min Limit Max Limit Ağırlık Miktar Birim…" at bounding box center [322, 90] width 491 height 85
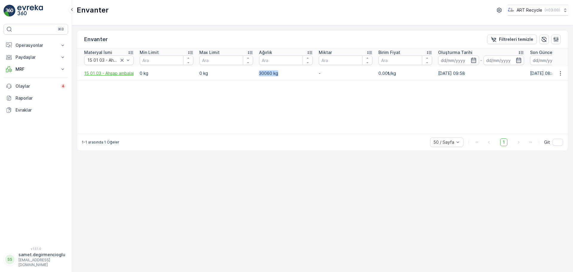
click at [104, 76] on span "15 01 03 - Ahşap ambalaj" at bounding box center [109, 73] width 50 height 6
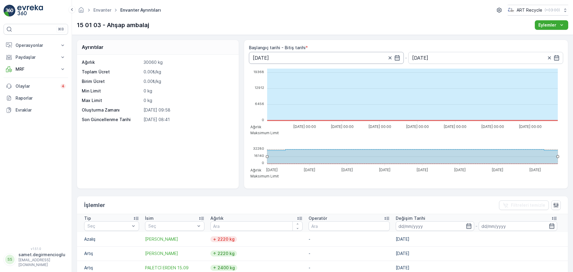
click at [279, 52] on input "[DATE]" at bounding box center [326, 58] width 155 height 12
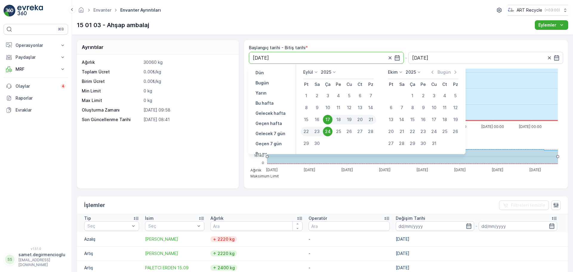
click at [327, 117] on div "17" at bounding box center [328, 120] width 10 height 10
click at [329, 131] on div "24" at bounding box center [328, 132] width 10 height 10
click at [338, 120] on div "18" at bounding box center [339, 120] width 10 height 10
type input "18.09.2025"
click at [338, 120] on div "18" at bounding box center [339, 120] width 10 height 10
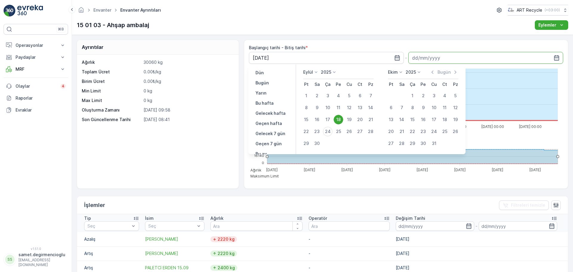
type input "18.09.2025"
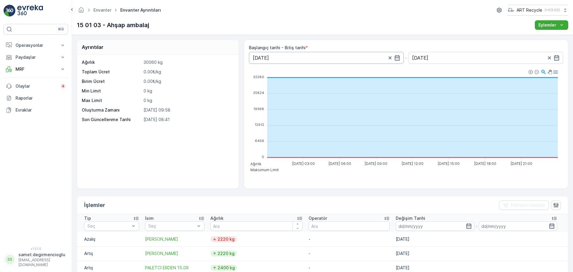
click at [274, 61] on input "18.09.2025" at bounding box center [326, 58] width 155 height 12
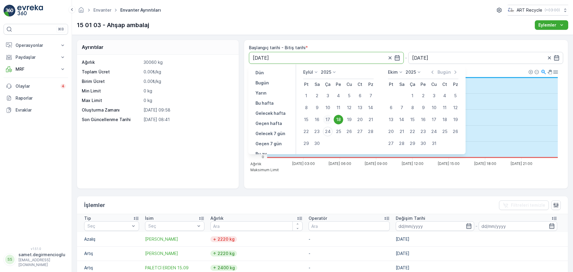
click at [328, 114] on button "17" at bounding box center [327, 119] width 11 height 11
type input "[DATE]"
click at [325, 116] on div "17" at bounding box center [328, 120] width 10 height 10
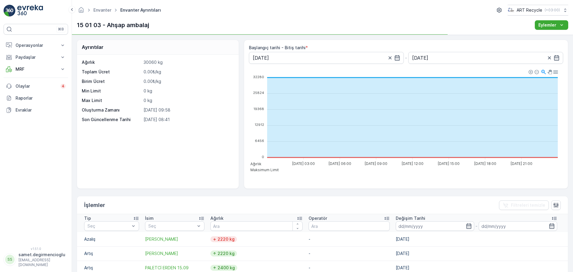
click at [325, 116] on foreignobject "Ağırlık Maksimum Limit" at bounding box center [405, 121] width 312 height 104
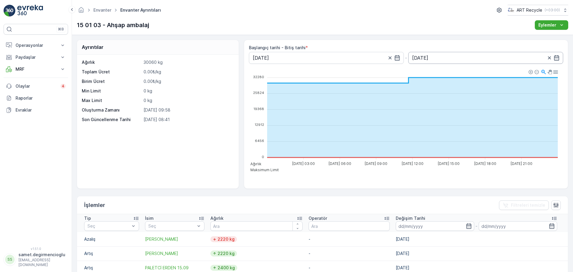
click at [416, 55] on input "[DATE]" at bounding box center [485, 58] width 155 height 12
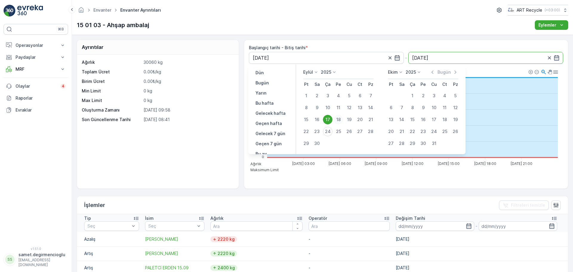
click at [338, 119] on div "18" at bounding box center [339, 120] width 10 height 10
type input "18.09.2025"
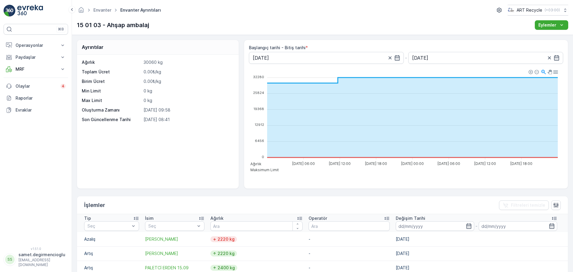
click at [150, 153] on div "Ağırlık 30060 kg Toplam Ücret 0.00₺/kg Birim Ücret 0.00₺/kg Min Limit 0 kg Max …" at bounding box center [158, 122] width 162 height 134
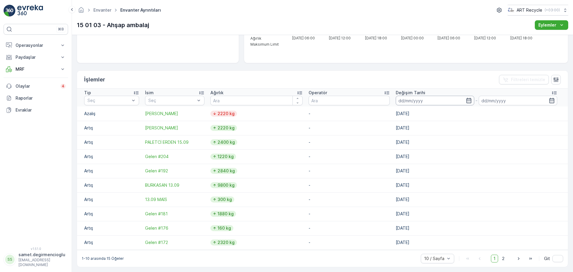
click at [424, 98] on input at bounding box center [435, 101] width 79 height 10
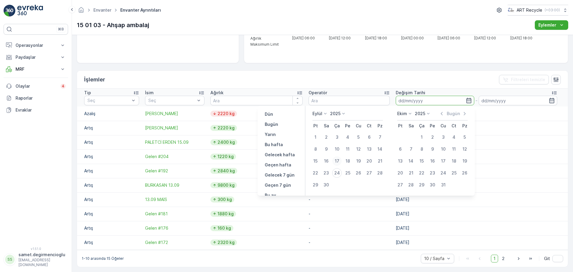
click at [336, 161] on div "17" at bounding box center [337, 161] width 10 height 10
type input "[DATE]"
click at [348, 159] on div "18" at bounding box center [348, 161] width 10 height 10
type input "18.09.2025"
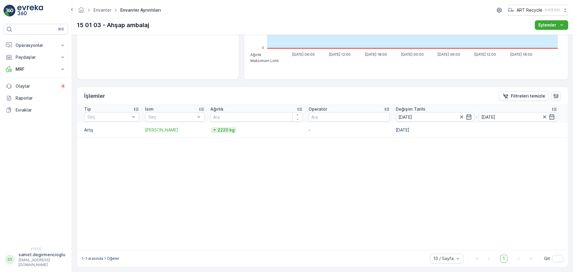
scroll to position [109, 0]
click at [355, 73] on foreignobject "Ağırlık Maksimum Limit" at bounding box center [405, 87] width 312 height 39
click at [554, 95] on icon "button" at bounding box center [556, 95] width 5 height 5
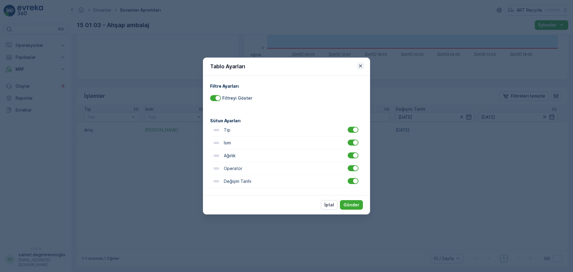
click at [359, 64] on icon "button" at bounding box center [361, 66] width 6 height 6
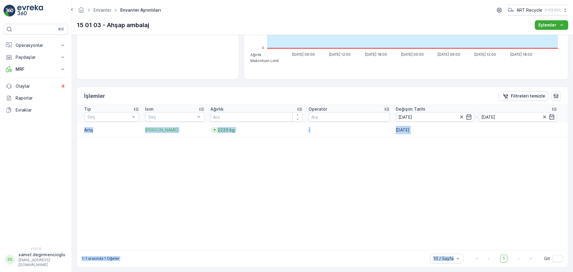
drag, startPoint x: 78, startPoint y: 125, endPoint x: 496, endPoint y: 267, distance: 441.2
click at [496, 267] on div "İşlemler Filtreleri temizle Tip Seç İsim Seç Ağırlık Operatör Değişim Tarihi 17…" at bounding box center [323, 177] width 492 height 181
click at [455, 206] on table "Tip Seç İsim Seç Ağırlık Operatör Değişim Tarihi 17.09.2025 - 18.09.2025 Artış …" at bounding box center [322, 177] width 491 height 145
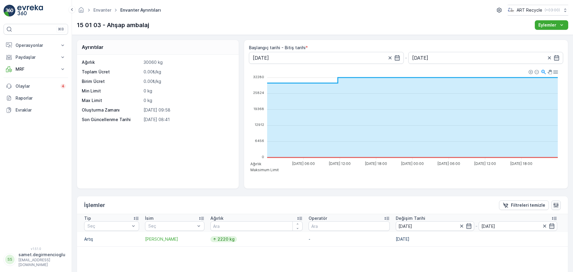
click at [554, 205] on icon "button" at bounding box center [556, 205] width 6 height 6
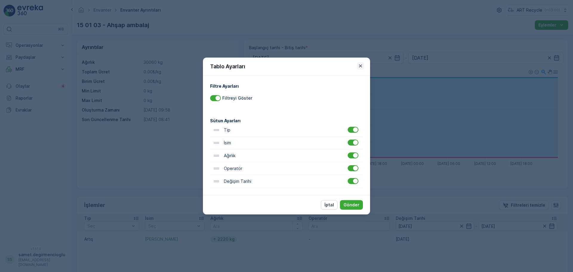
click at [363, 66] on icon "button" at bounding box center [361, 66] width 6 height 6
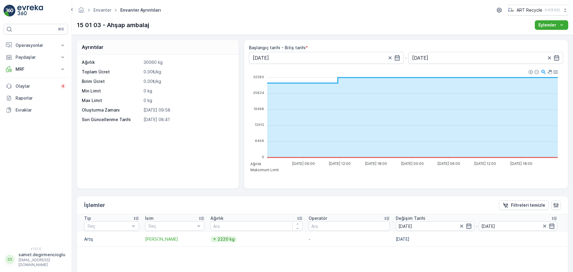
click at [551, 219] on icon at bounding box center [554, 219] width 6 height 6
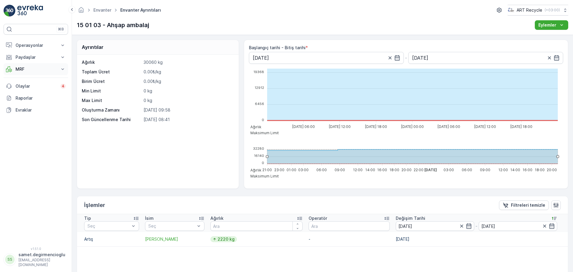
click at [21, 69] on p "MRF" at bounding box center [36, 69] width 41 height 6
click at [23, 60] on p "Paydaşlar" at bounding box center [36, 57] width 41 height 6
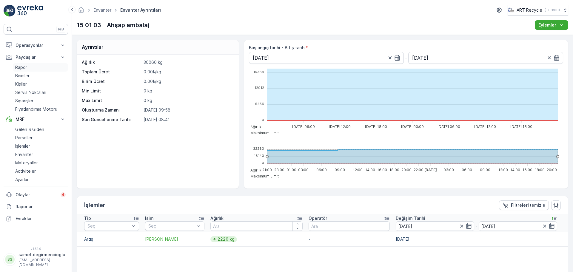
click at [29, 69] on link "Rapor" at bounding box center [40, 67] width 55 height 8
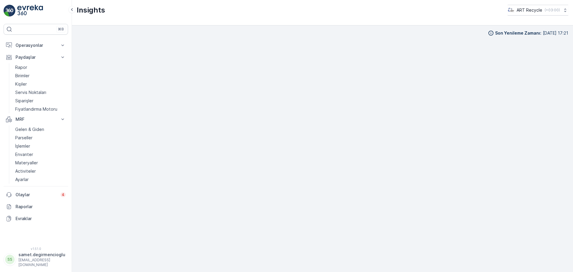
scroll to position [6, 0]
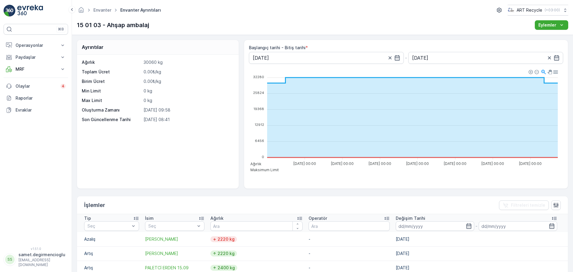
scroll to position [126, 0]
